Goal: Book appointment/travel/reservation

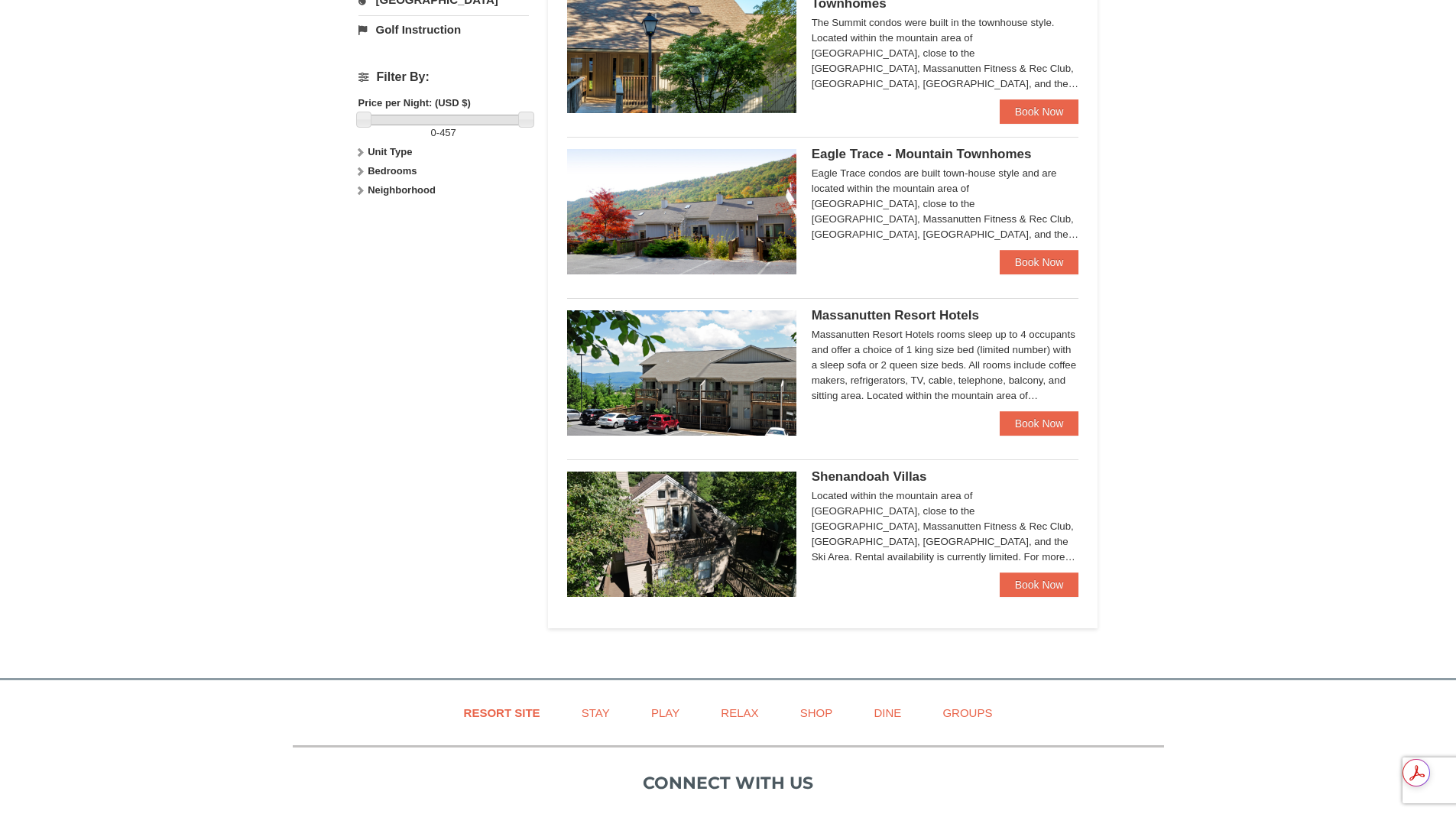
scroll to position [688, 0]
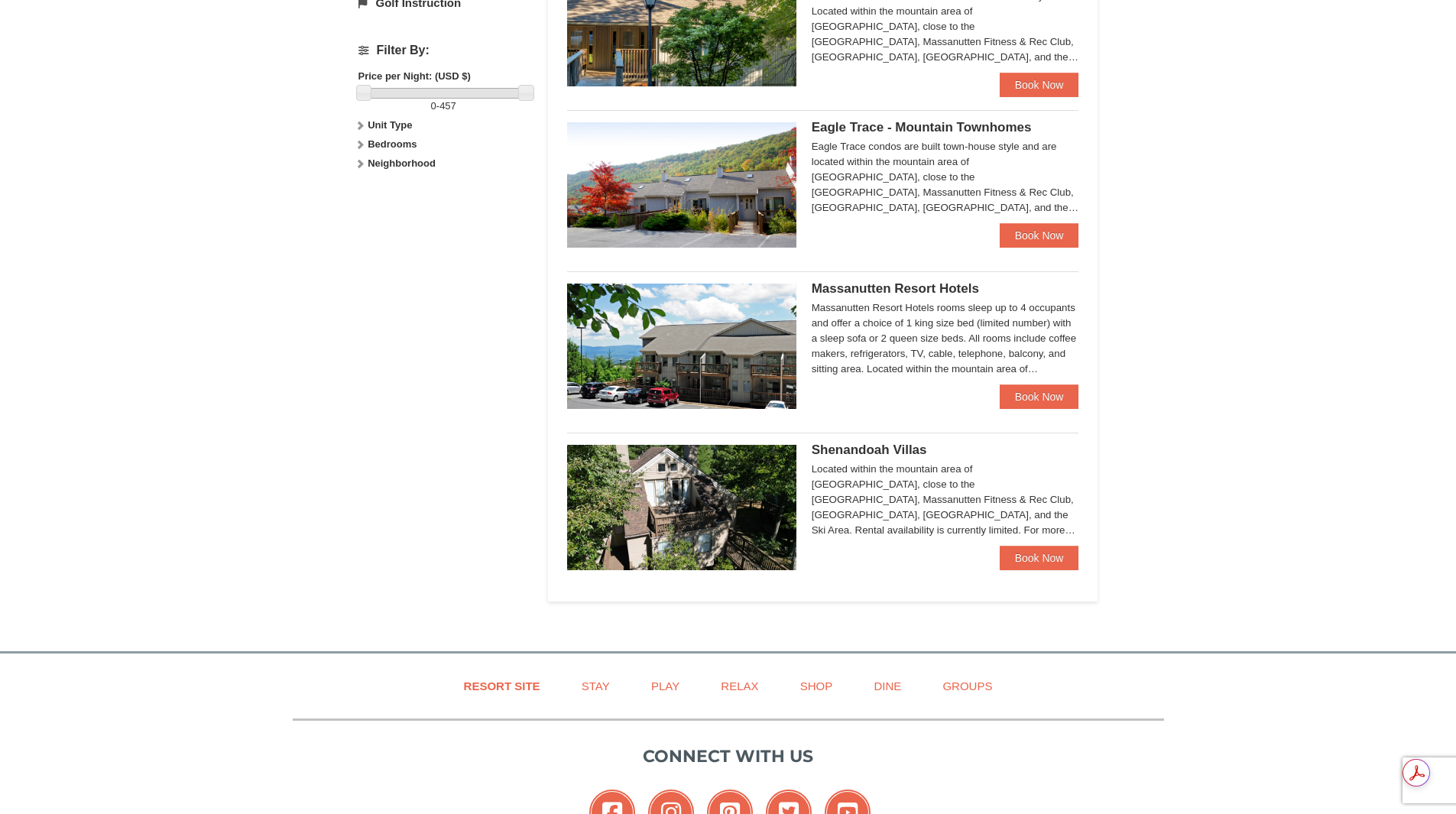
click at [742, 336] on img at bounding box center [681, 347] width 229 height 125
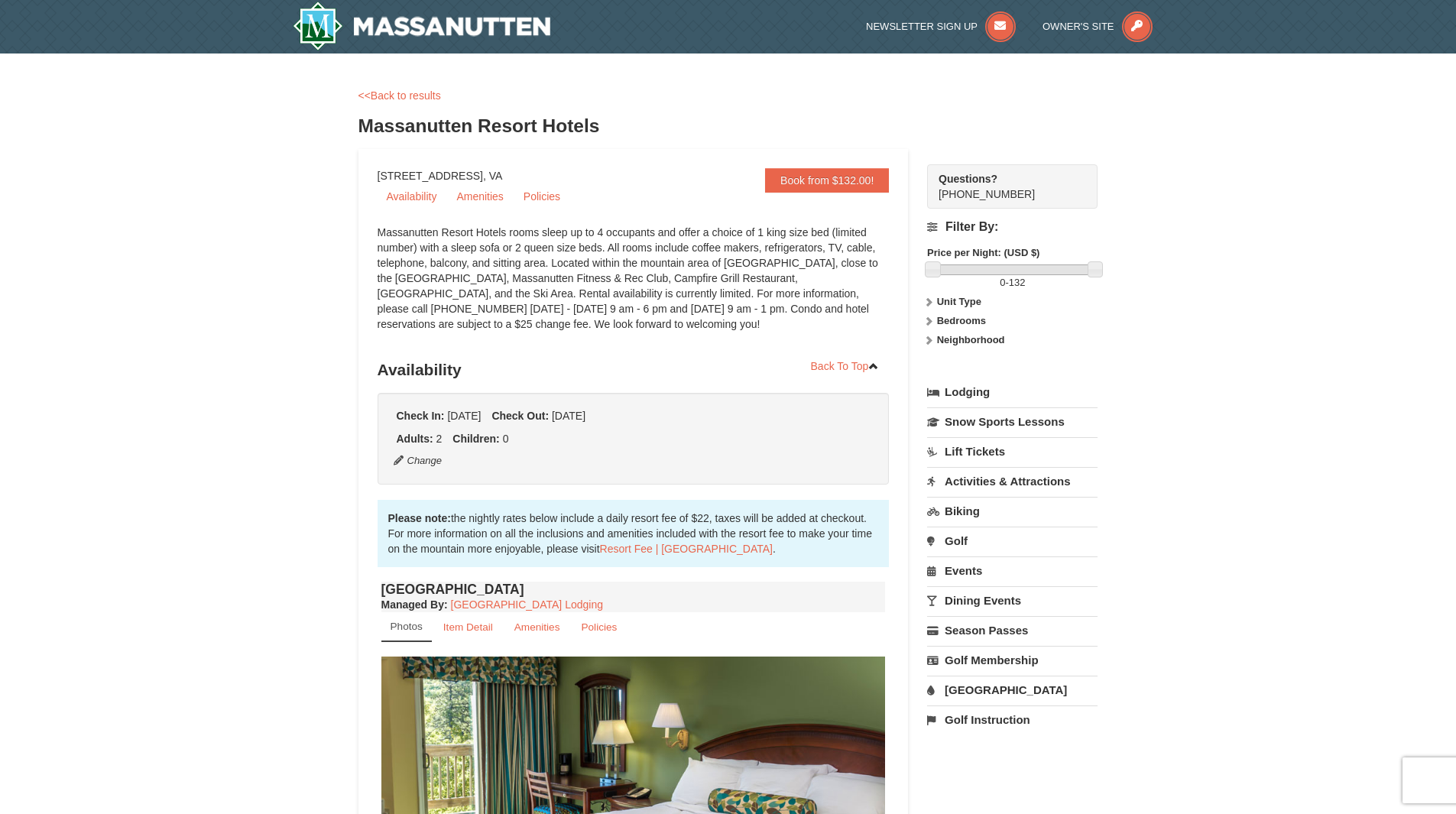
click at [986, 451] on link "Lift Tickets" at bounding box center [1012, 451] width 170 height 28
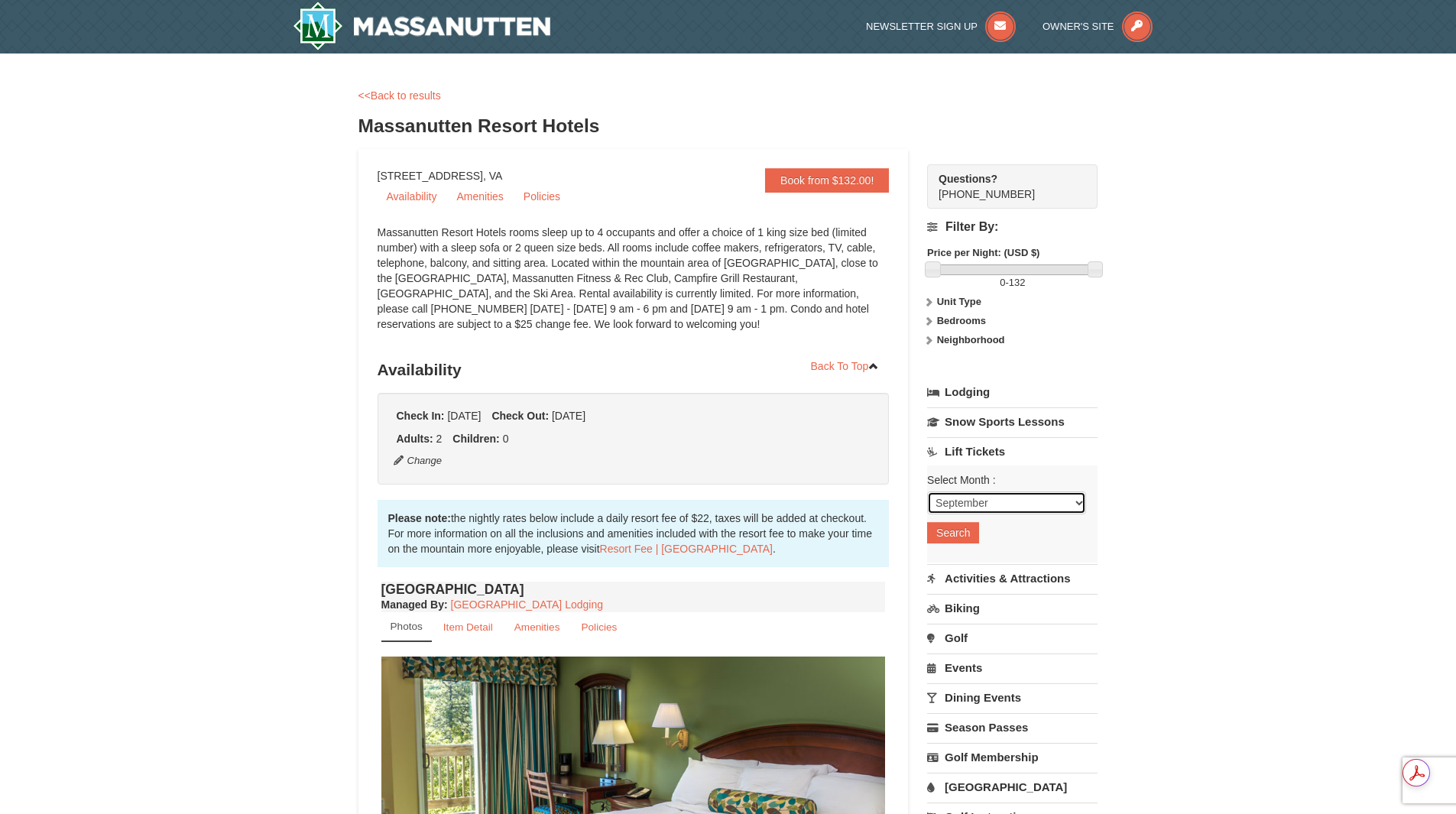
click at [1080, 500] on select "September October November December January February March April May June July …" at bounding box center [1007, 503] width 159 height 23
select select "10"
click at [927, 491] on select "September October November December January February March April May June July …" at bounding box center [1007, 503] width 159 height 23
click at [965, 530] on button "Search" at bounding box center [953, 532] width 52 height 22
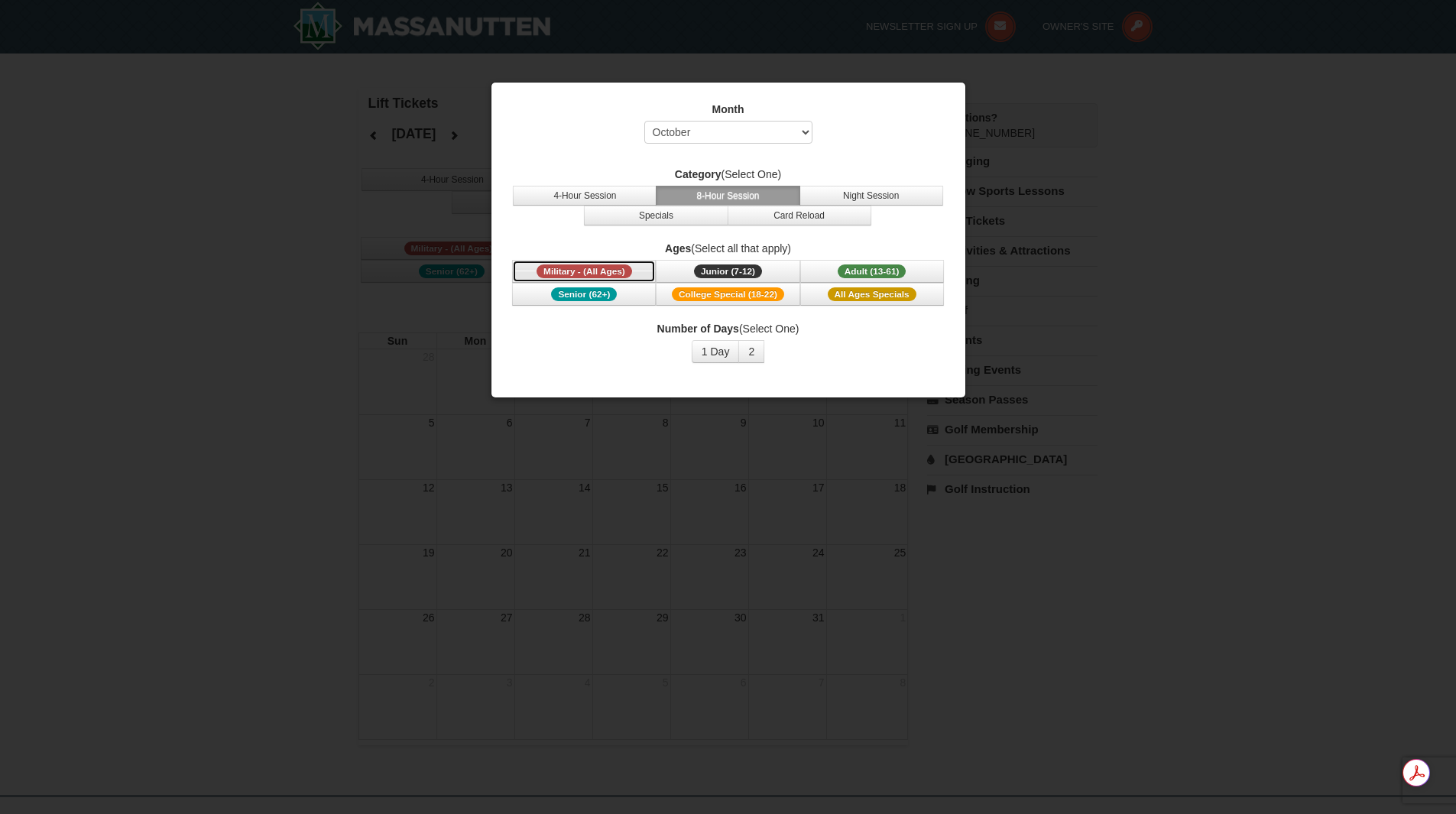
click at [585, 270] on span "Military - (All Ages)" at bounding box center [584, 271] width 96 height 14
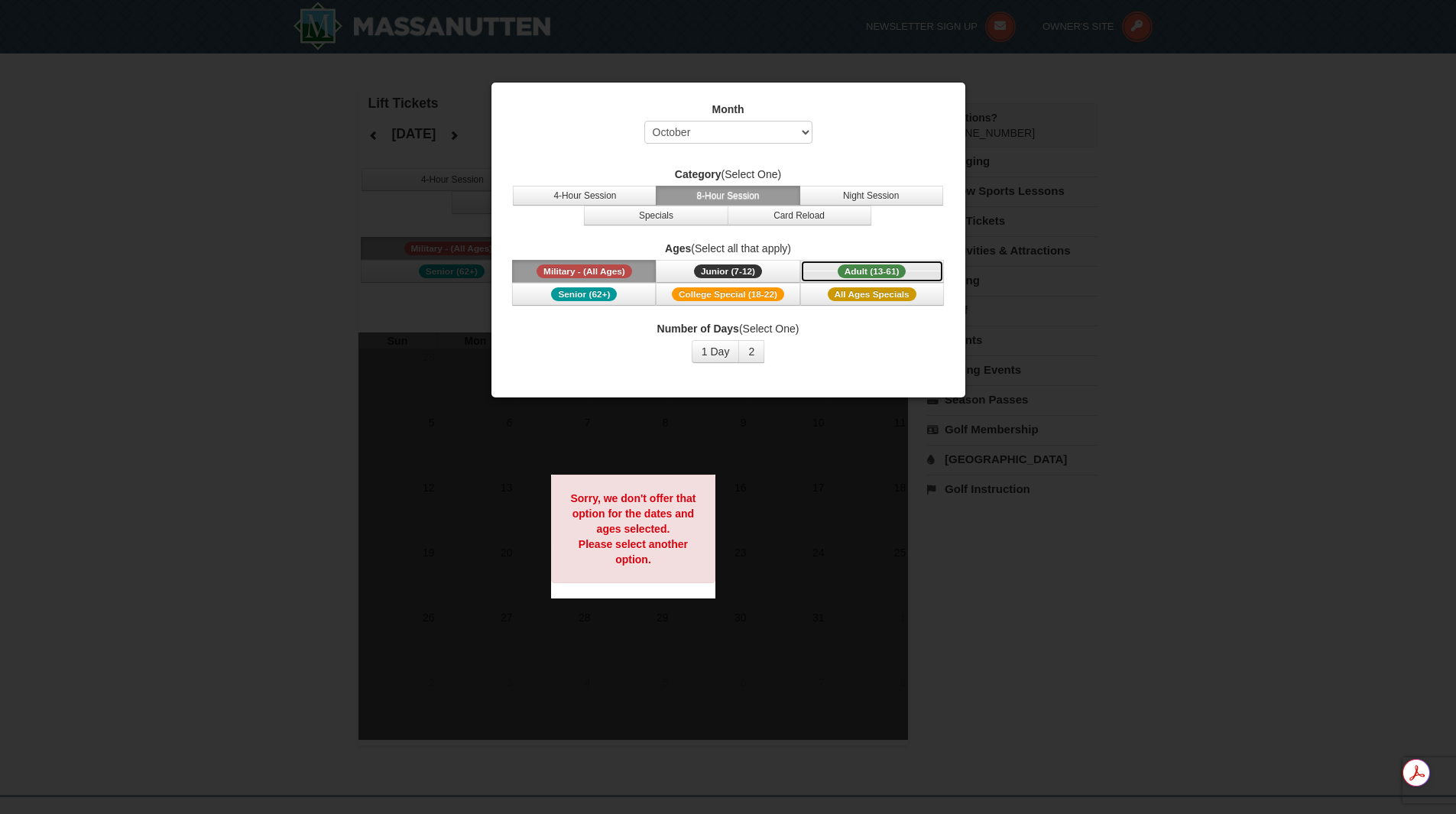
click at [874, 273] on span "Adult (13-61)" at bounding box center [872, 271] width 69 height 14
click at [568, 193] on button "4-Hour Session" at bounding box center [584, 195] width 144 height 20
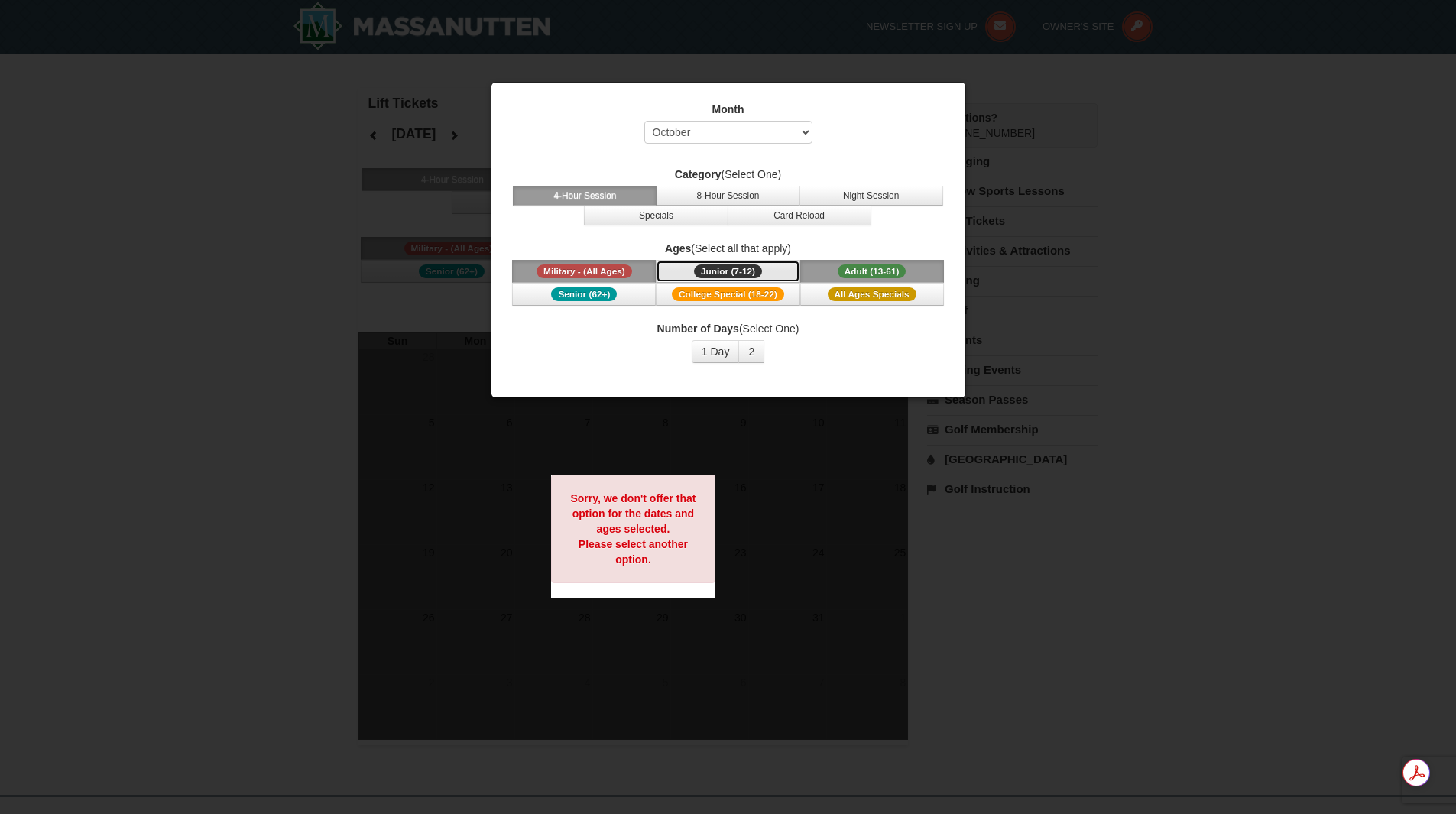
click at [742, 267] on span "Junior (7-12)" at bounding box center [728, 271] width 68 height 14
click at [605, 298] on span "Senior (62+)" at bounding box center [584, 294] width 66 height 14
click at [712, 294] on span "College Special (18-22)" at bounding box center [728, 294] width 113 height 14
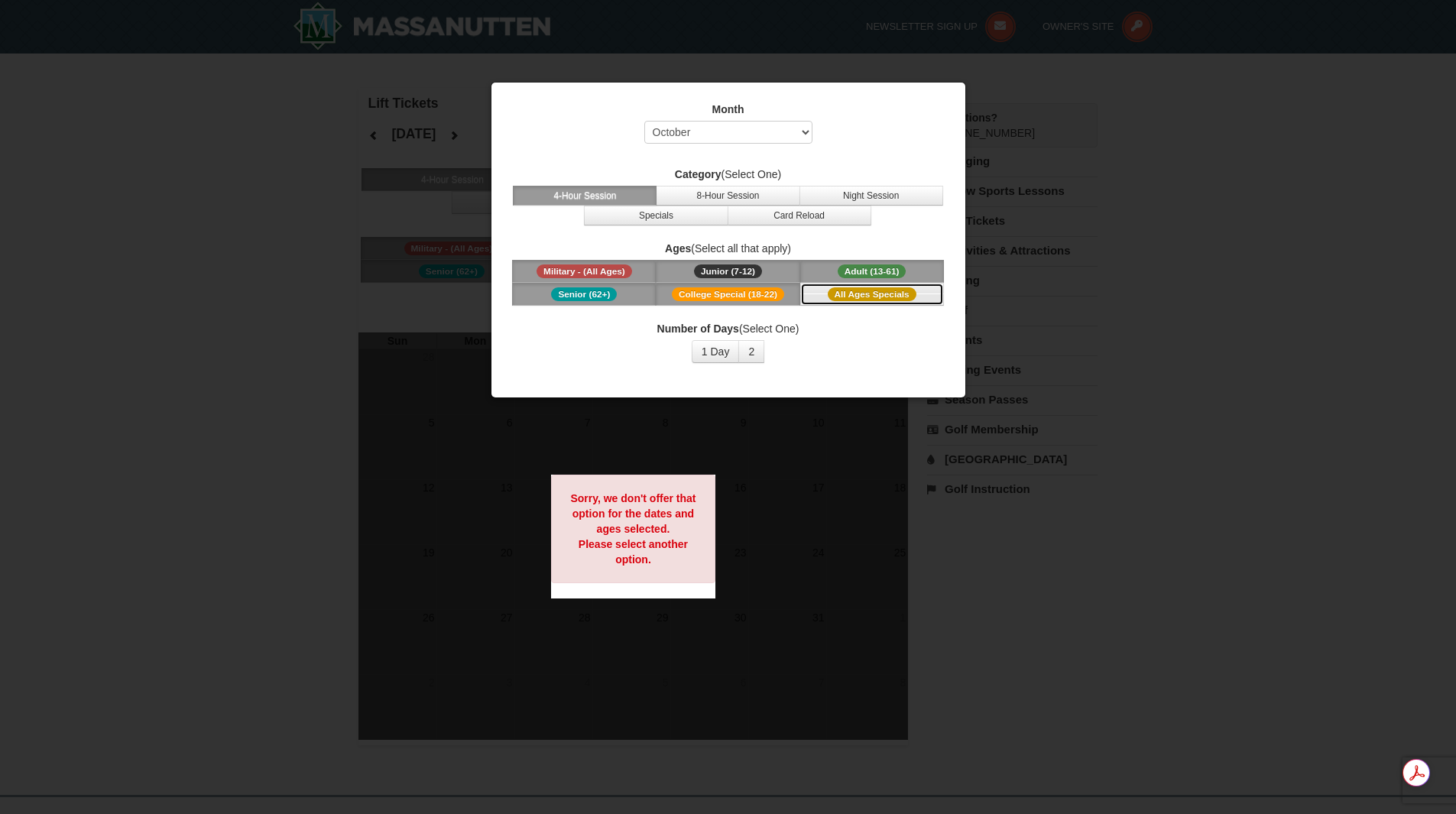
click at [840, 293] on span "All Ages Specials" at bounding box center [872, 294] width 88 height 14
click at [701, 290] on span "College Special (18-22)" at bounding box center [728, 294] width 113 height 14
click at [864, 195] on button "Night Session" at bounding box center [871, 195] width 144 height 20
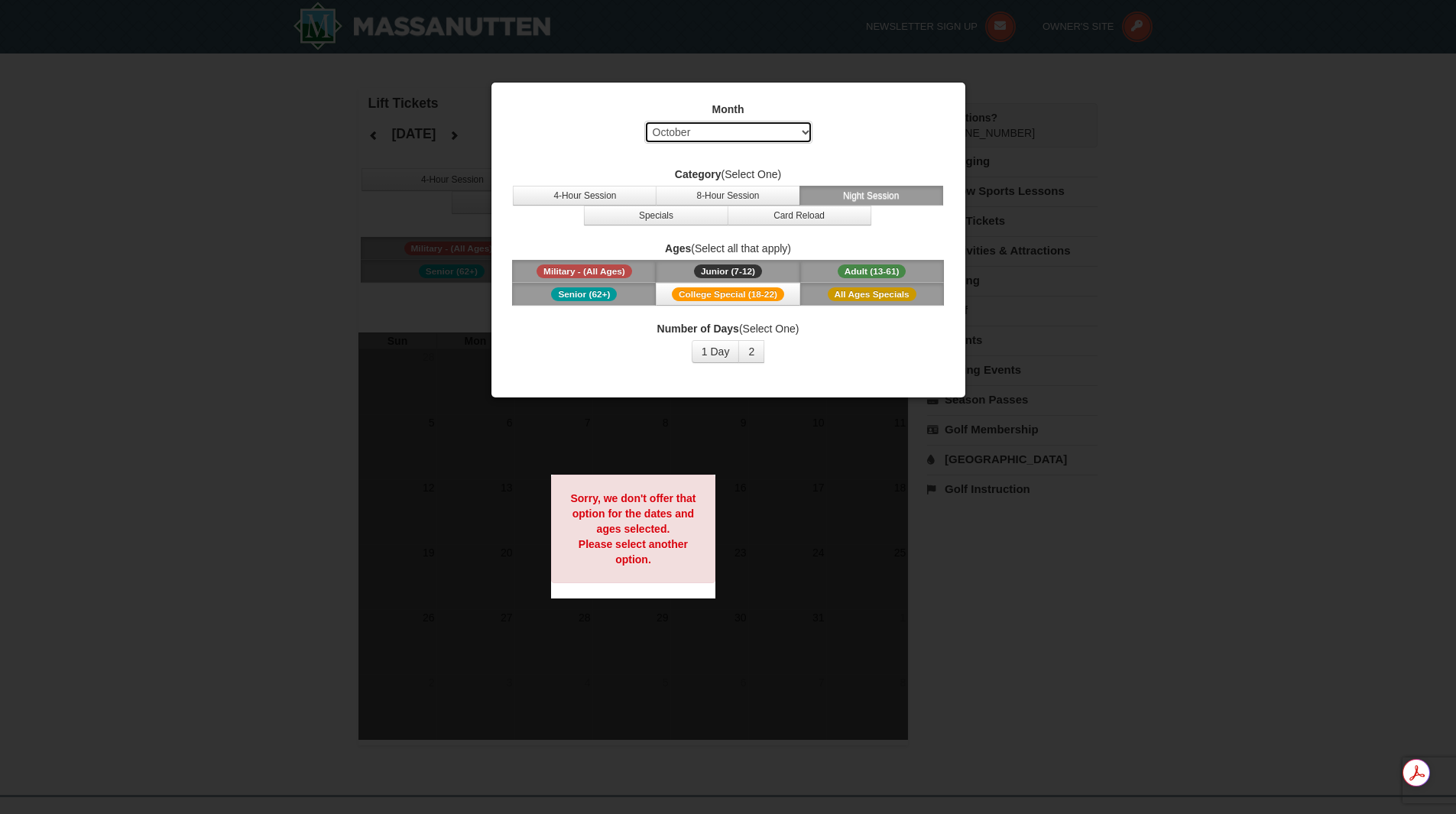
click at [798, 132] on select "Select September October November December January February March April May Jun…" at bounding box center [728, 132] width 168 height 23
select select "11"
click at [644, 121] on select "Select September October November December January February March April May Jun…" at bounding box center [728, 132] width 168 height 23
click at [638, 194] on button "4-Hour Session" at bounding box center [584, 195] width 144 height 20
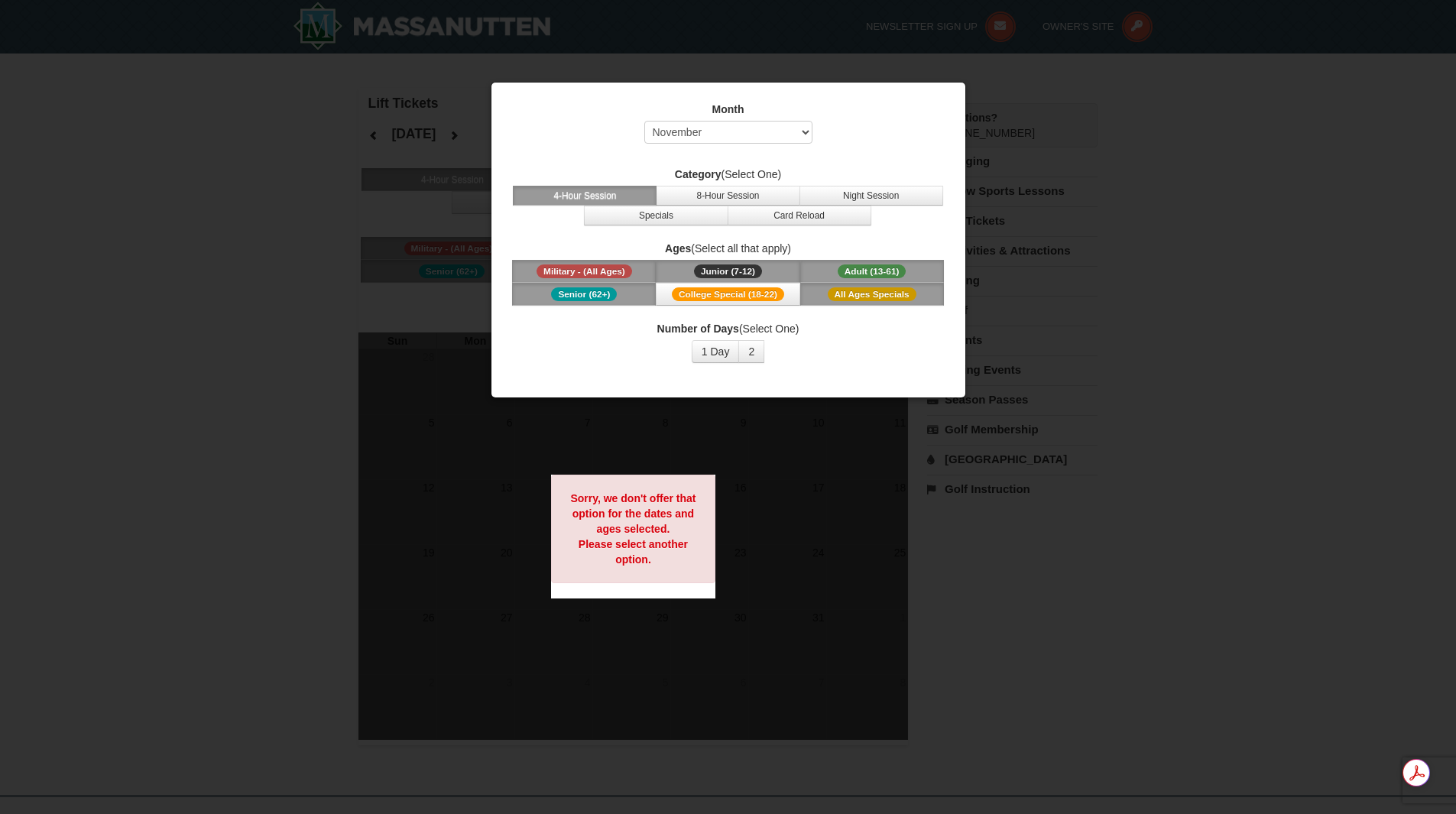
click at [1228, 361] on div at bounding box center [728, 407] width 1456 height 814
click at [856, 626] on div at bounding box center [728, 407] width 1456 height 814
